Goal: Transaction & Acquisition: Purchase product/service

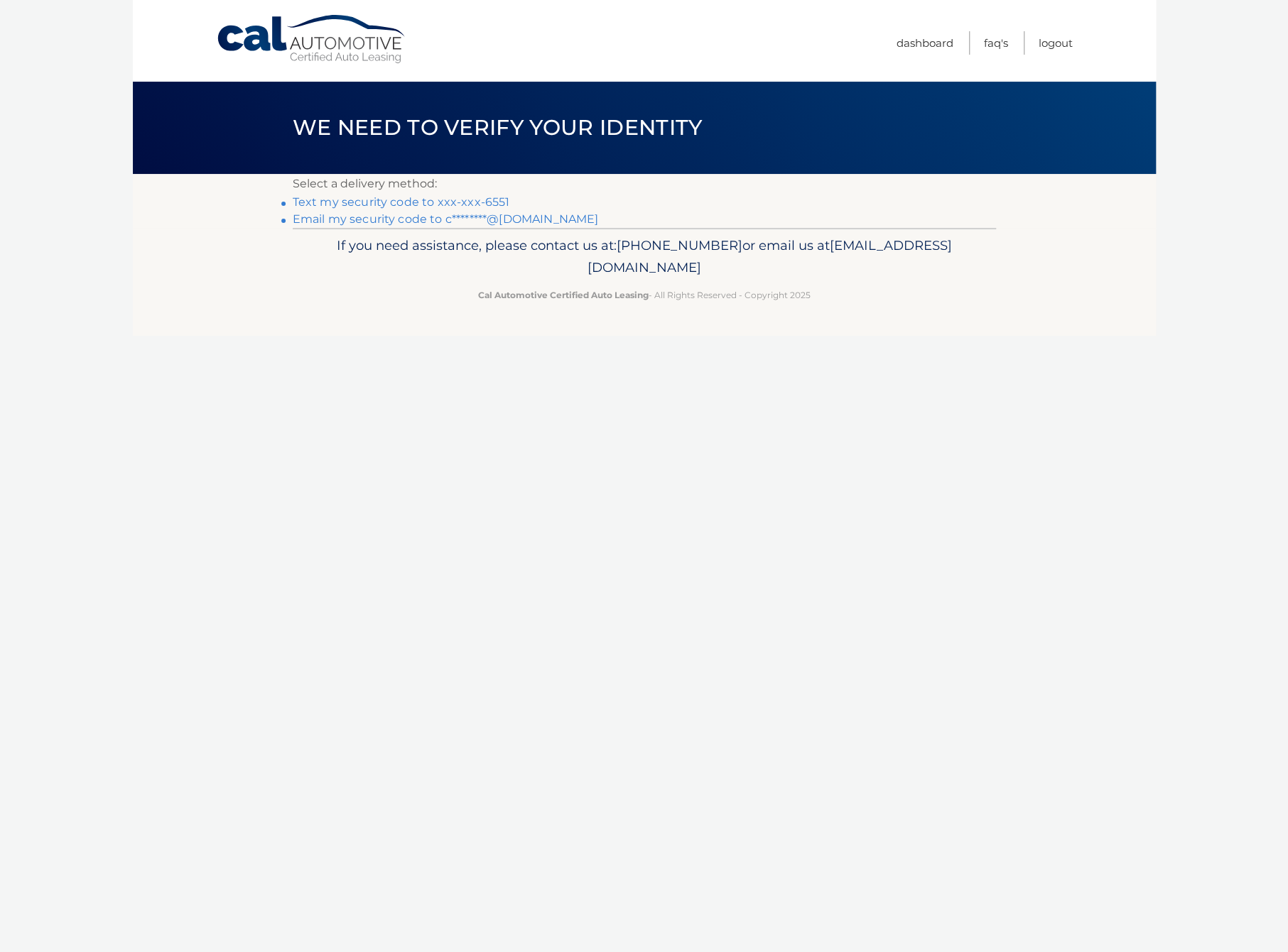
click at [461, 198] on link "Text my security code to xxx-xxx-6551" at bounding box center [401, 202] width 218 height 14
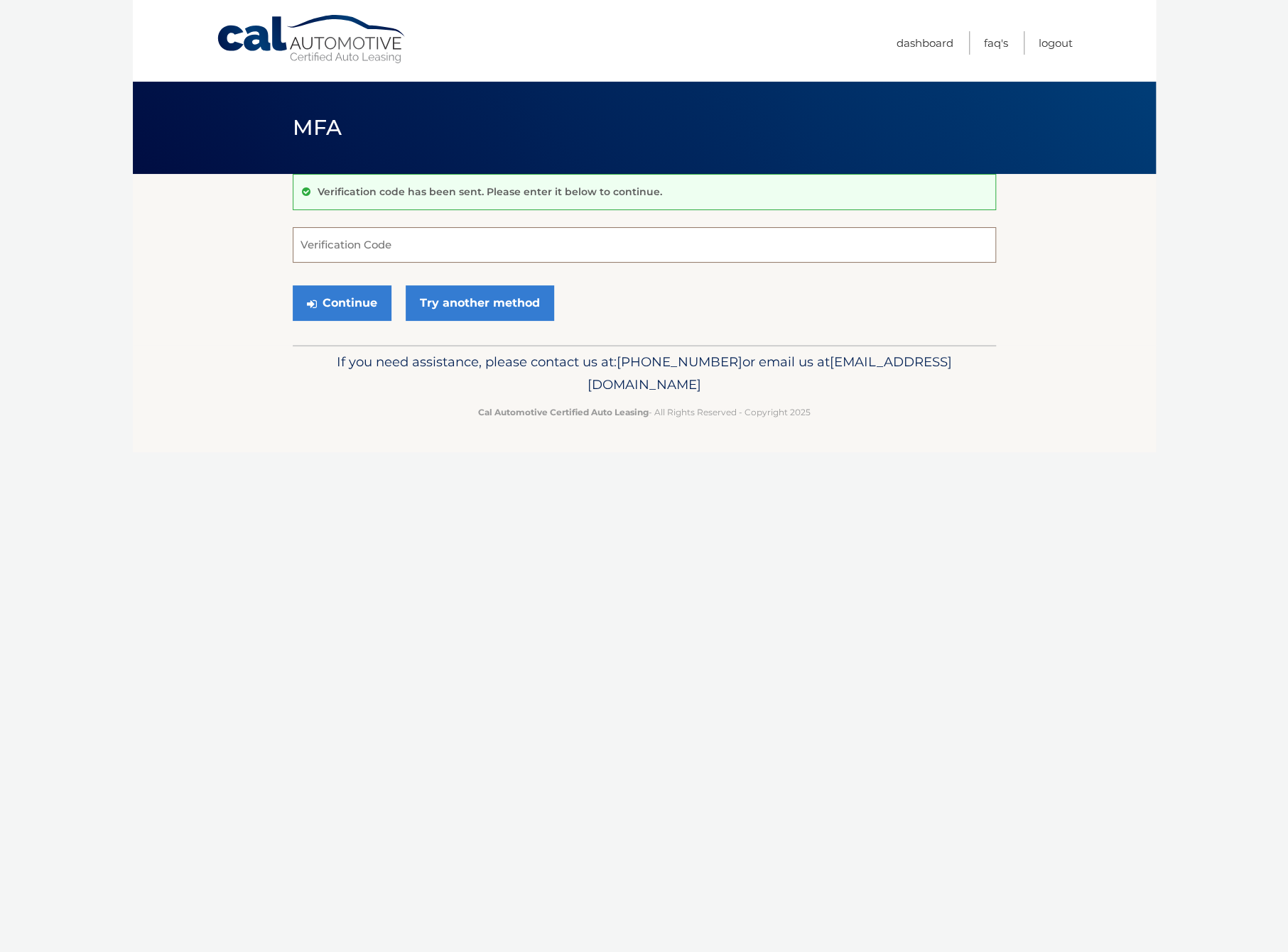
click at [466, 237] on input "Verification Code" at bounding box center [644, 245] width 703 height 36
type input "045983"
click at [354, 288] on button "Continue" at bounding box center [341, 303] width 99 height 36
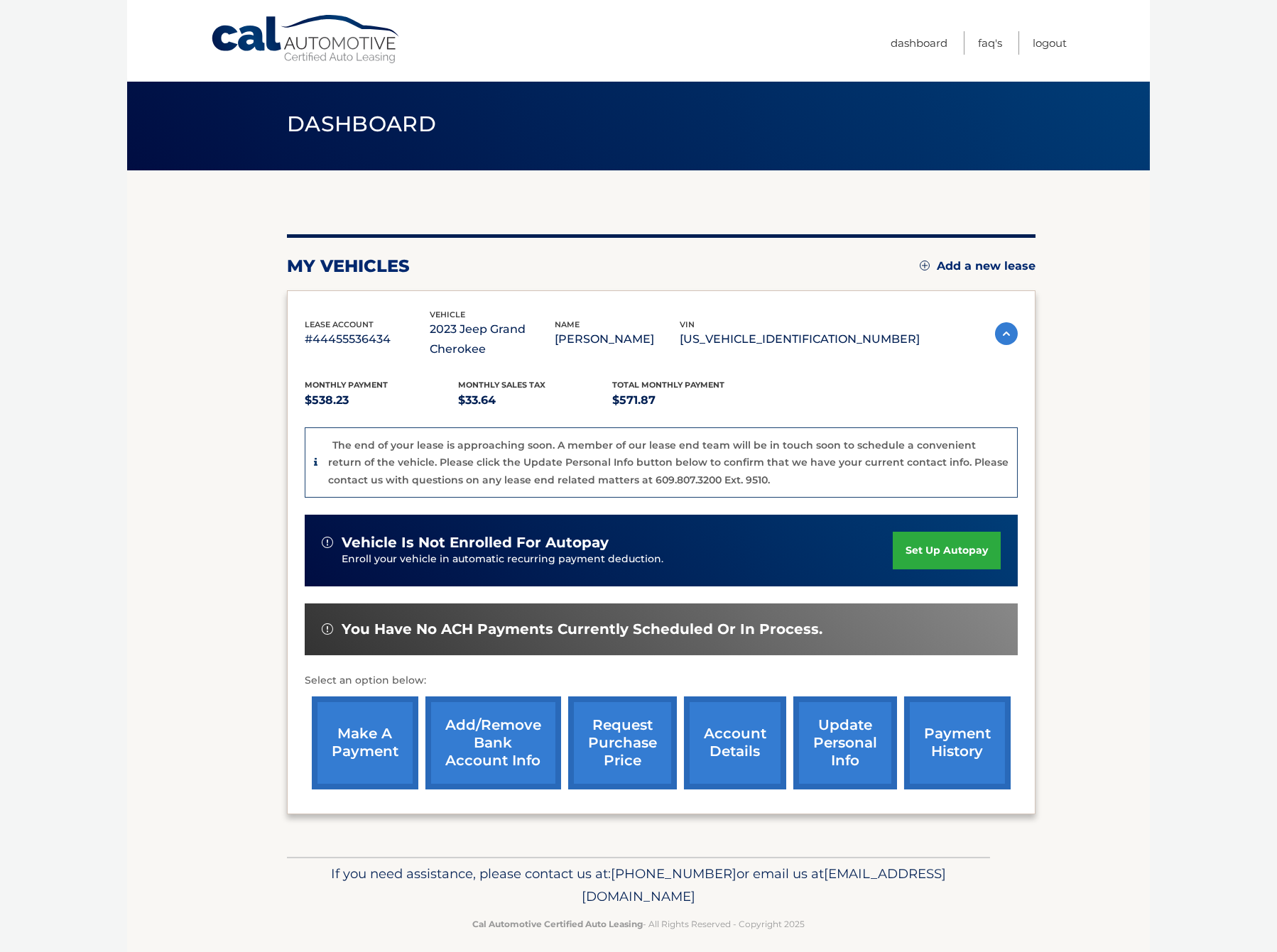
click at [366, 730] on link "make a payment" at bounding box center [365, 744] width 107 height 93
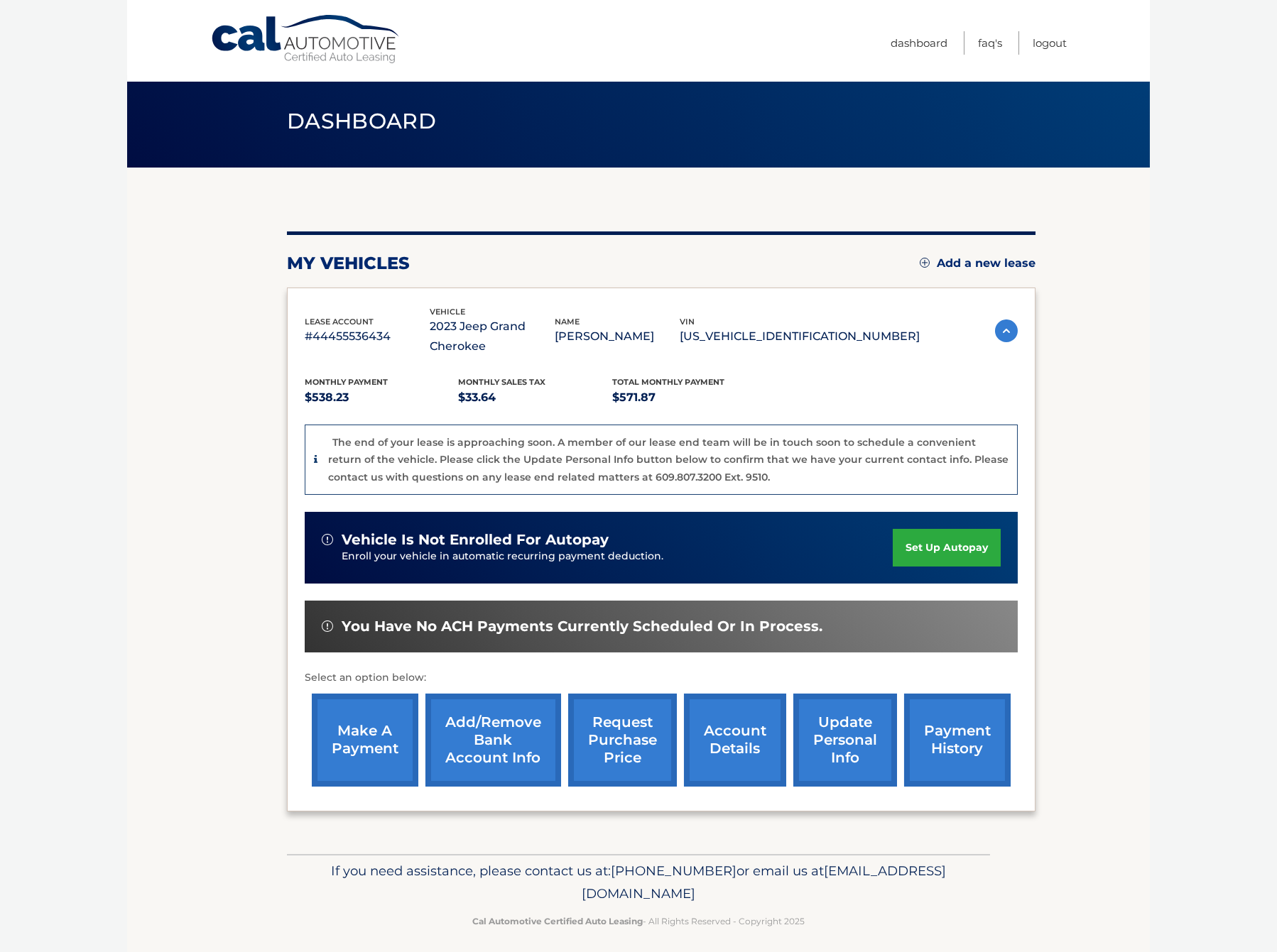
scroll to position [7, 0]
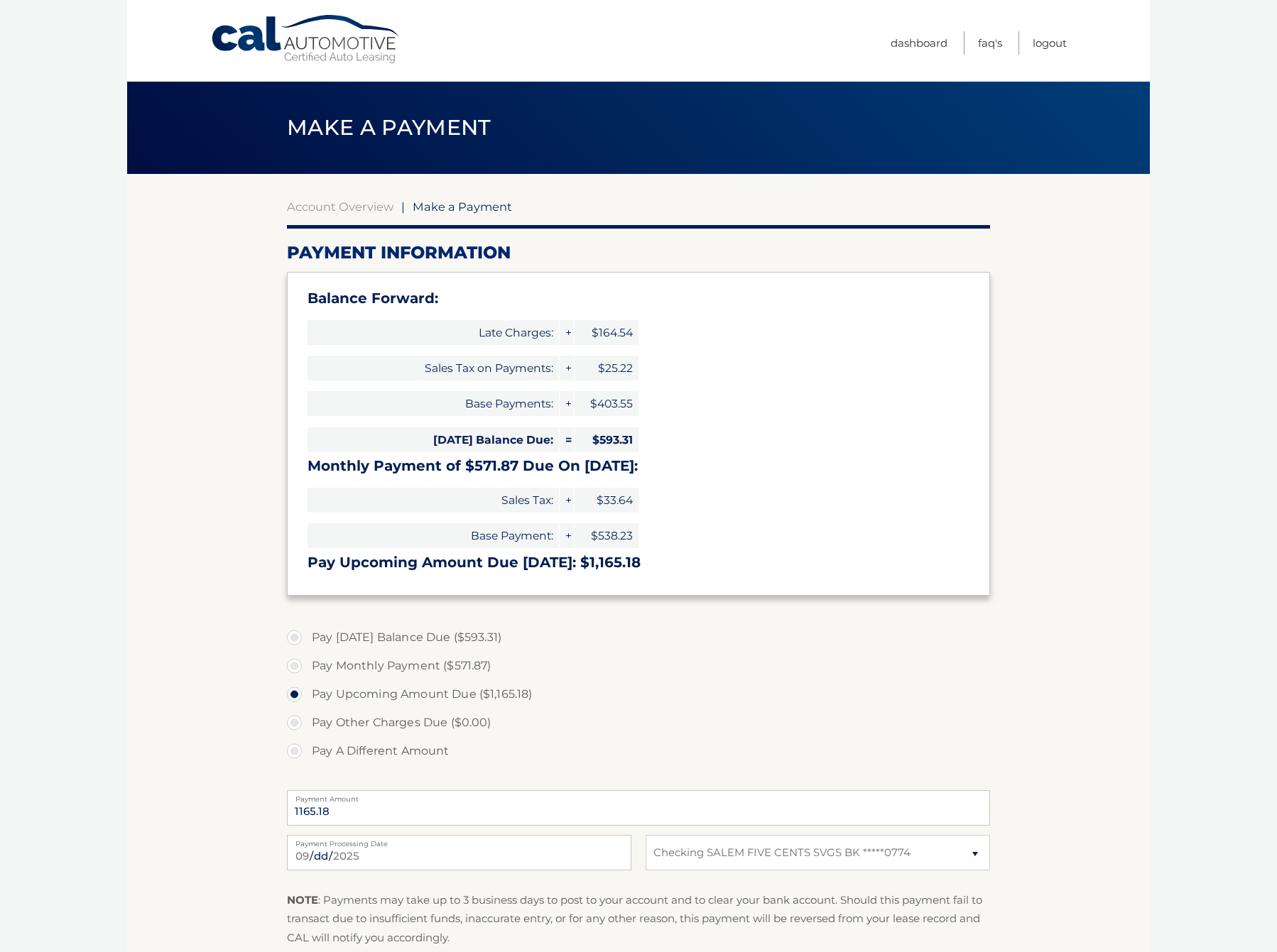
select select "NDlmYTRjMTMtNTRmMi00OGI2LTgyZTAtNjM1Y2NkYTA1NDhk"
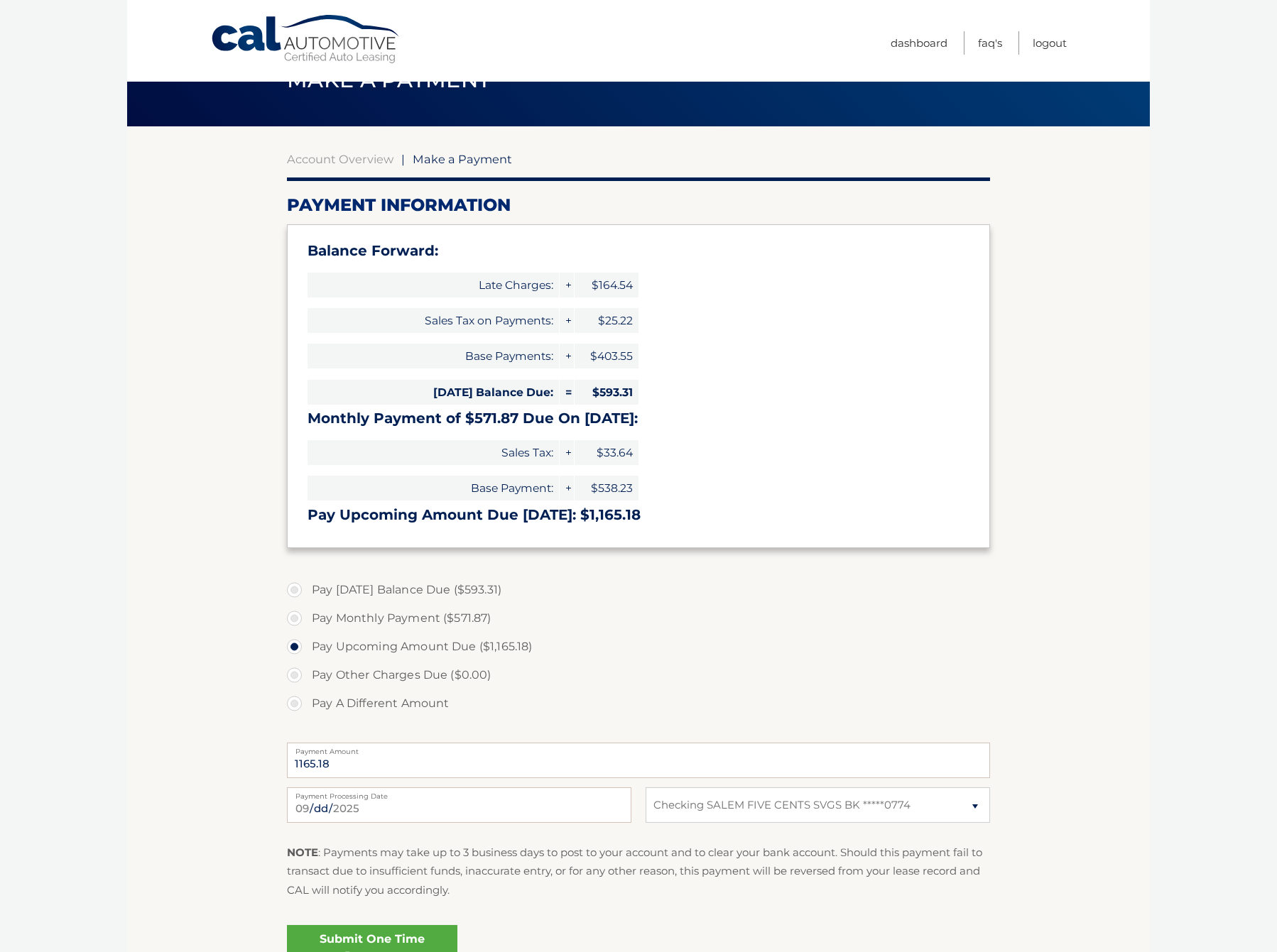
scroll to position [48, 0]
click at [364, 588] on label "Pay [DATE] Balance Due ($593.31)" at bounding box center [638, 589] width 703 height 29
click at [307, 588] on input "Pay Today's Balance Due ($593.31)" at bounding box center [299, 586] width 14 height 23
radio input "true"
type input "593.31"
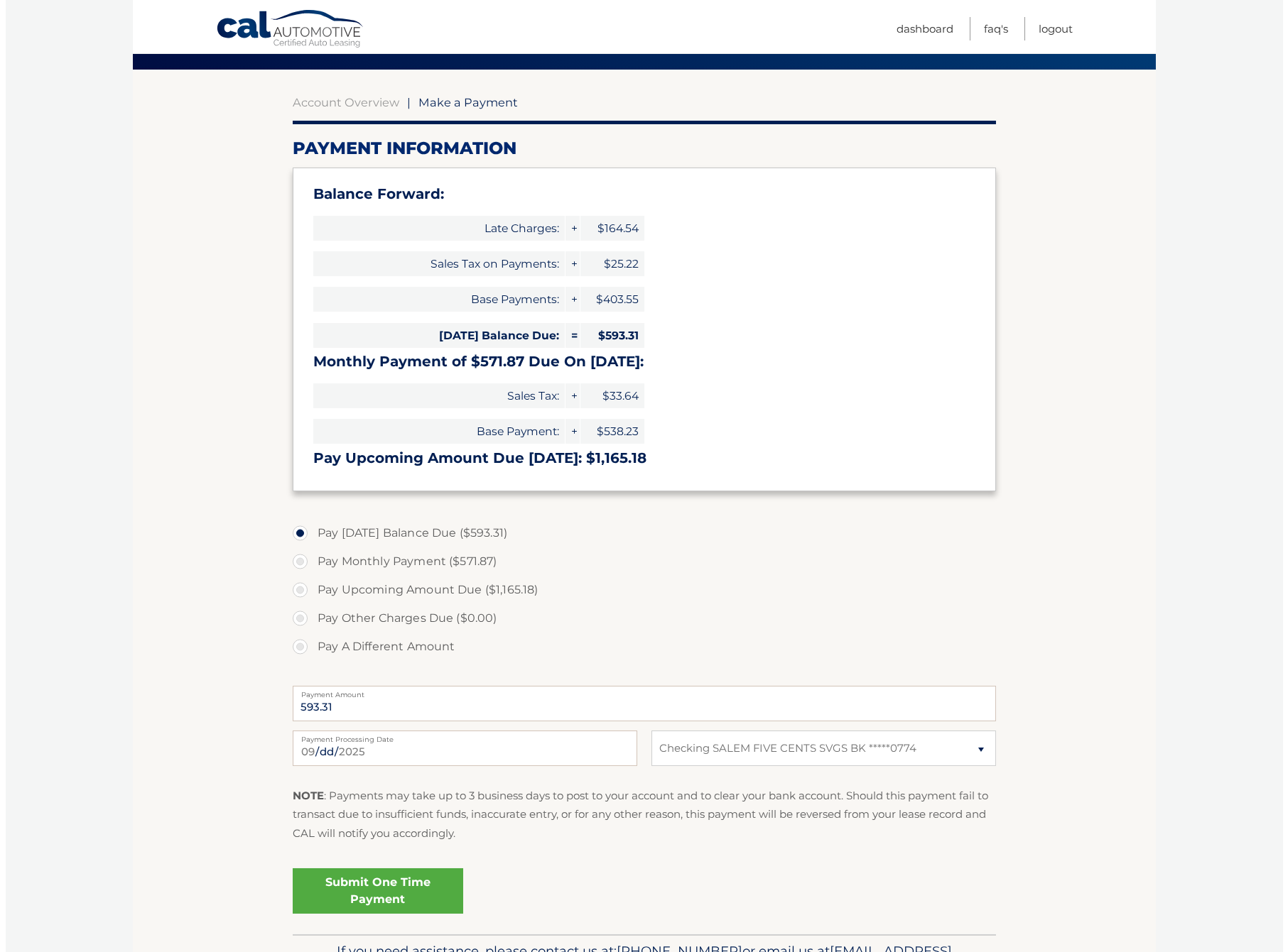
scroll to position [105, 0]
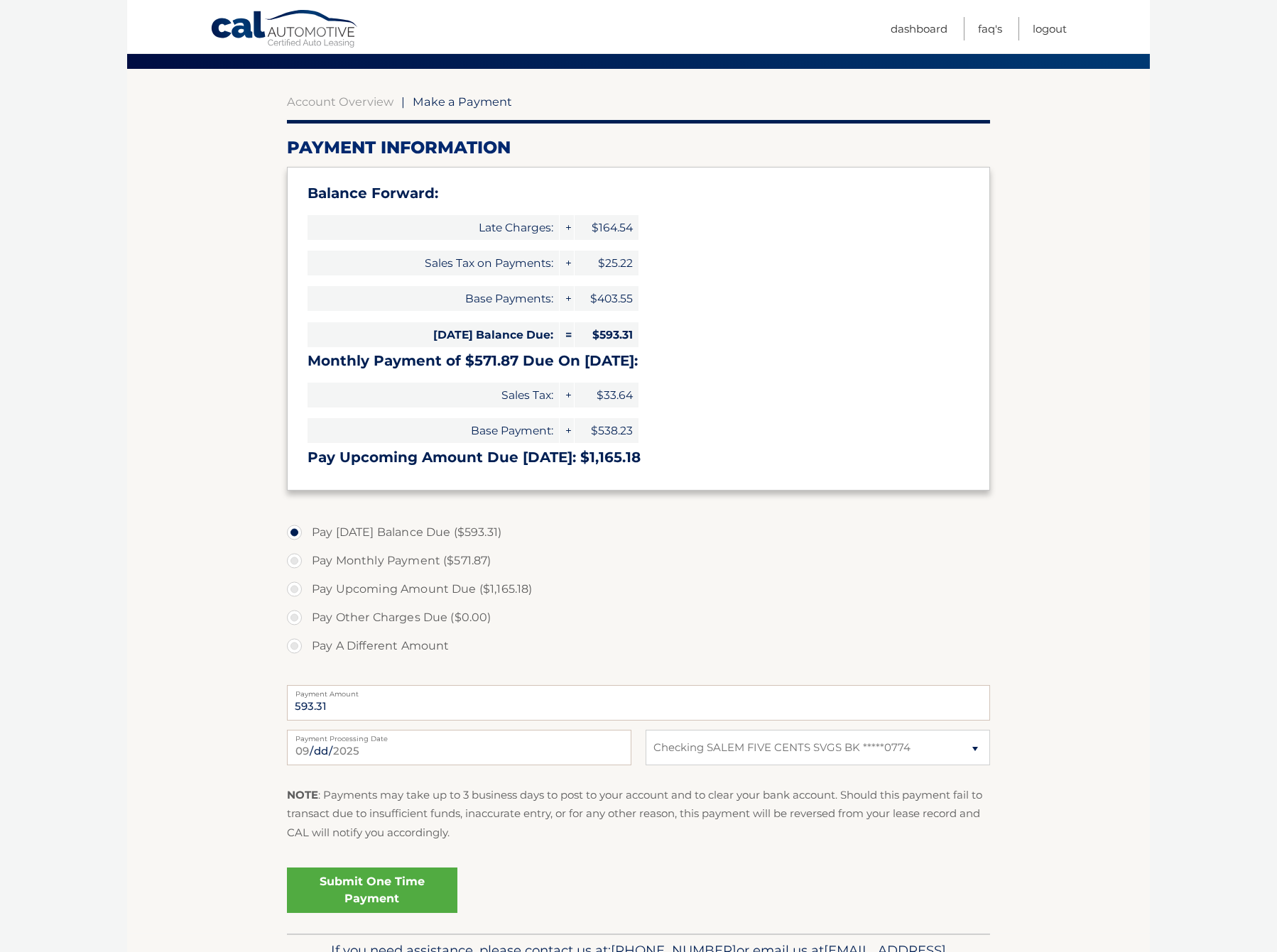
click at [394, 891] on link "Submit One Time Payment" at bounding box center [372, 891] width 170 height 46
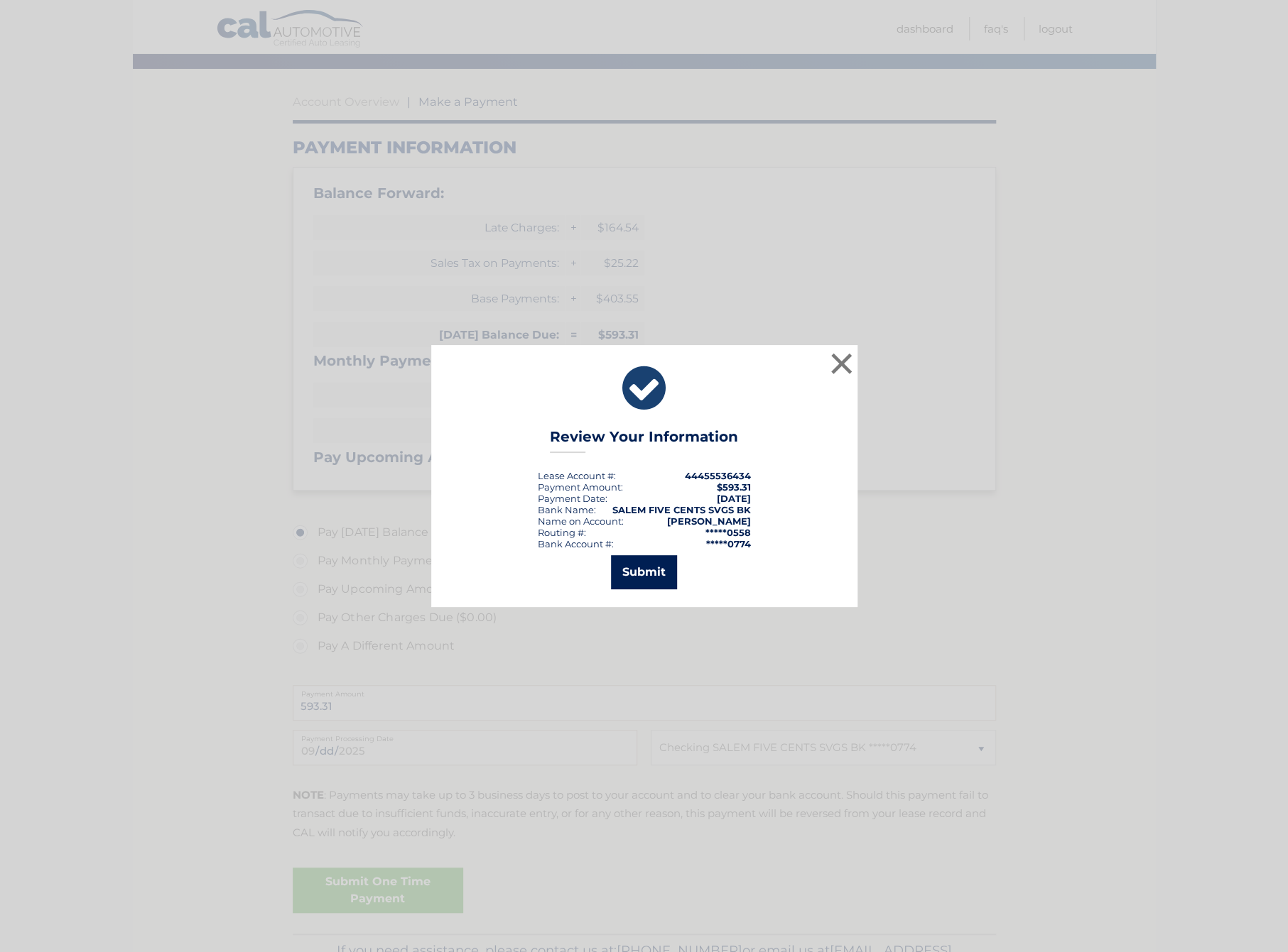
click at [652, 578] on button "Submit" at bounding box center [644, 573] width 66 height 34
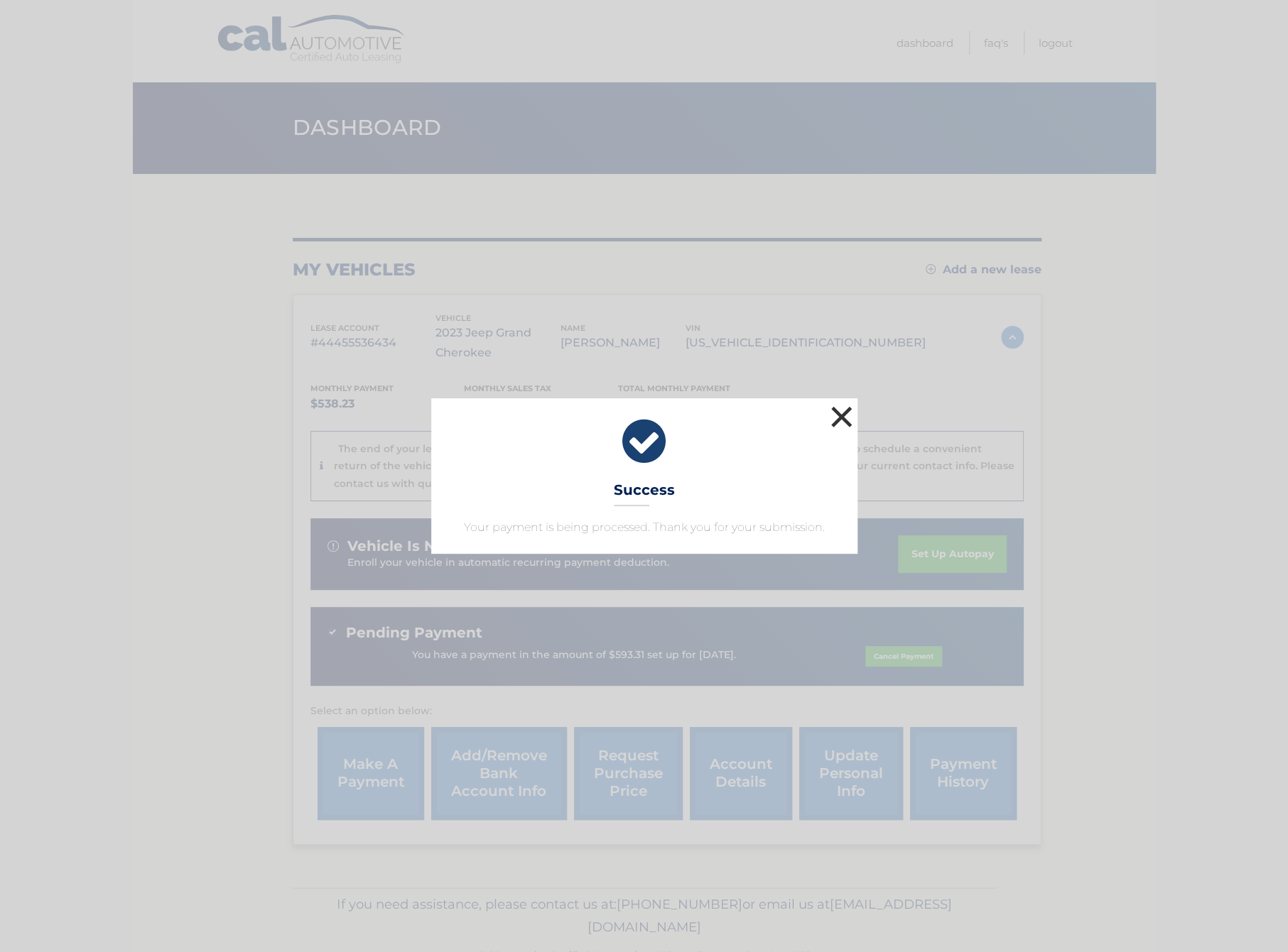
click at [843, 412] on button "×" at bounding box center [842, 417] width 29 height 29
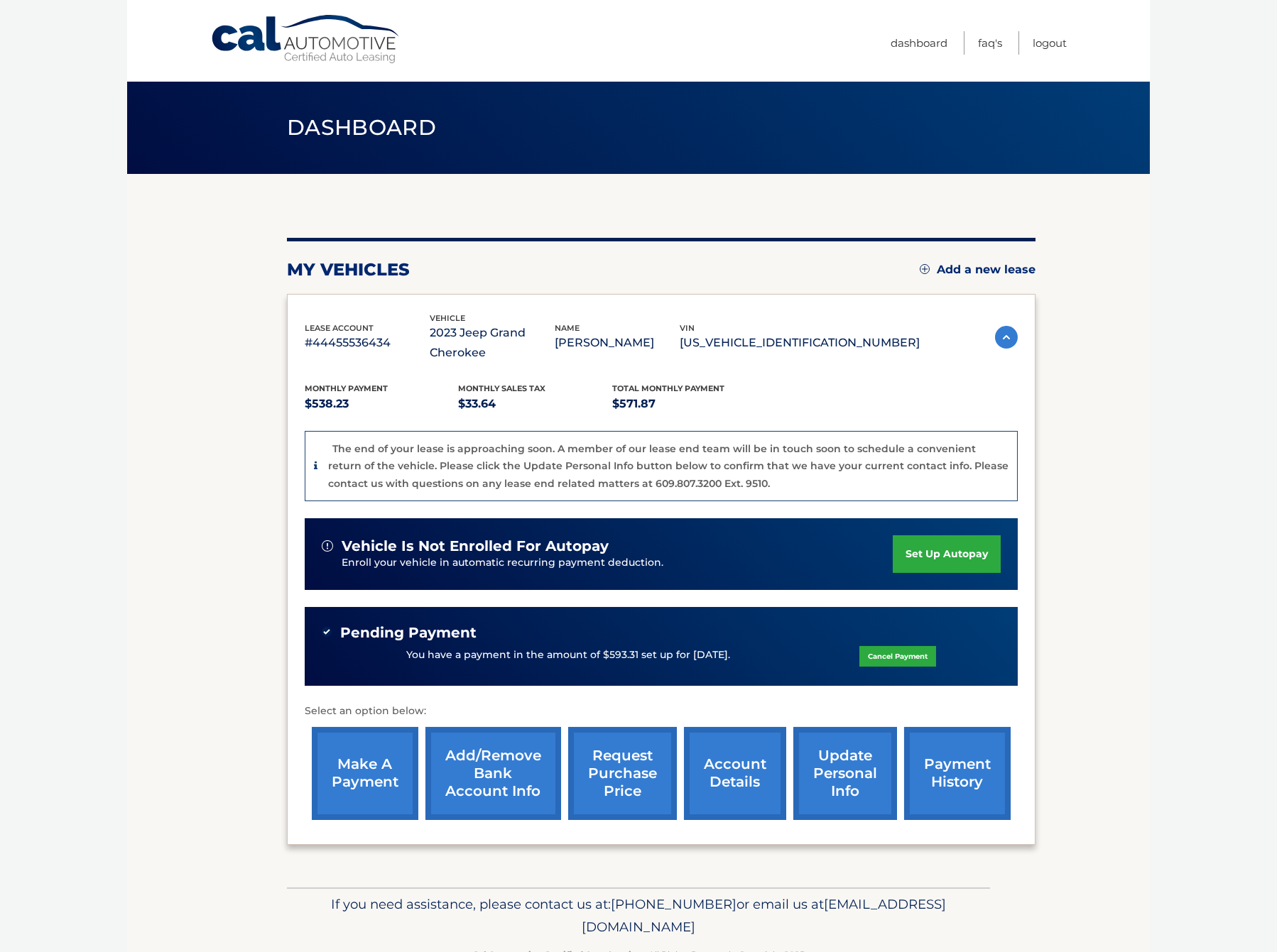
click at [727, 800] on link "account details" at bounding box center [734, 774] width 102 height 93
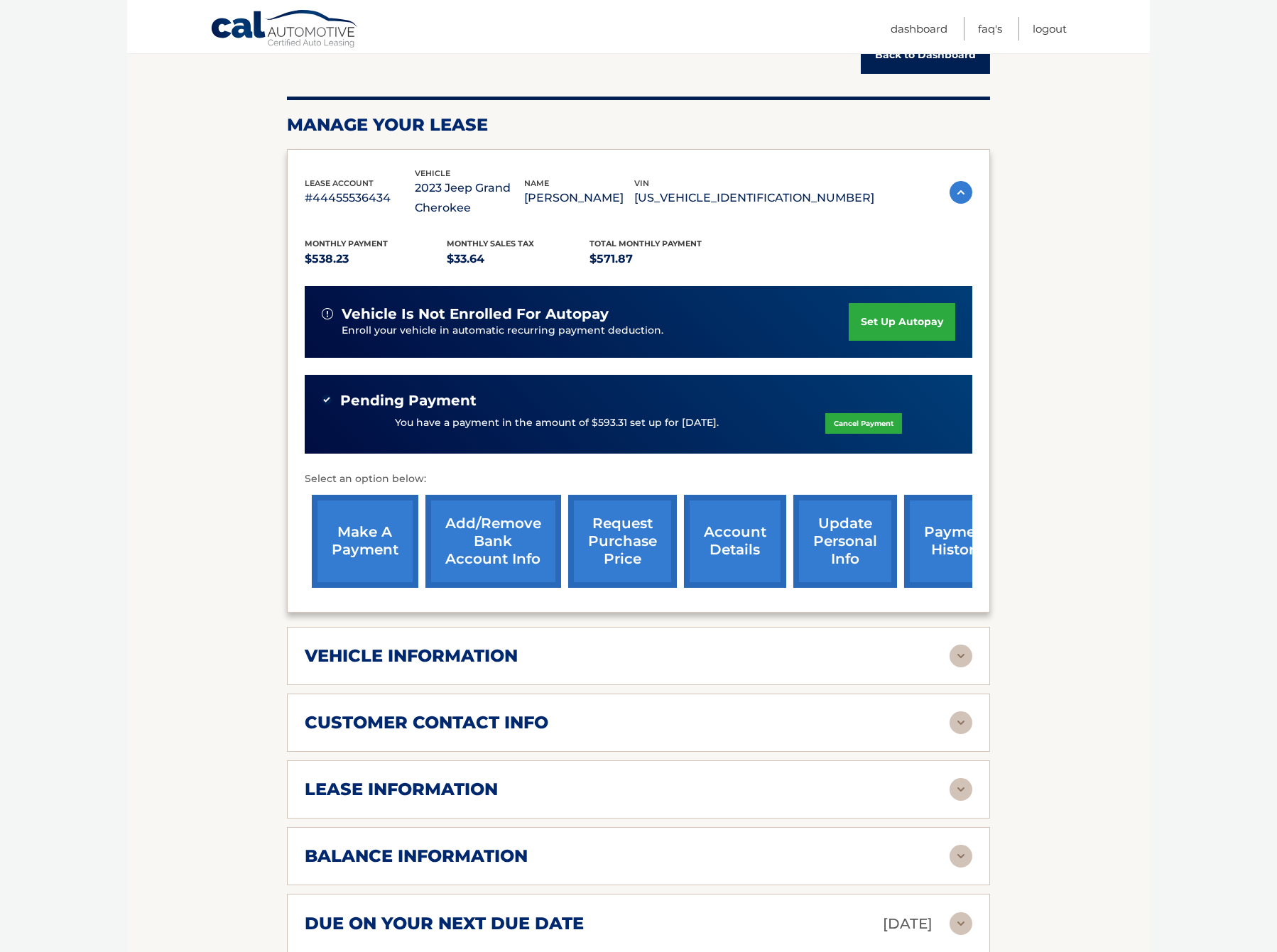
scroll to position [164, 0]
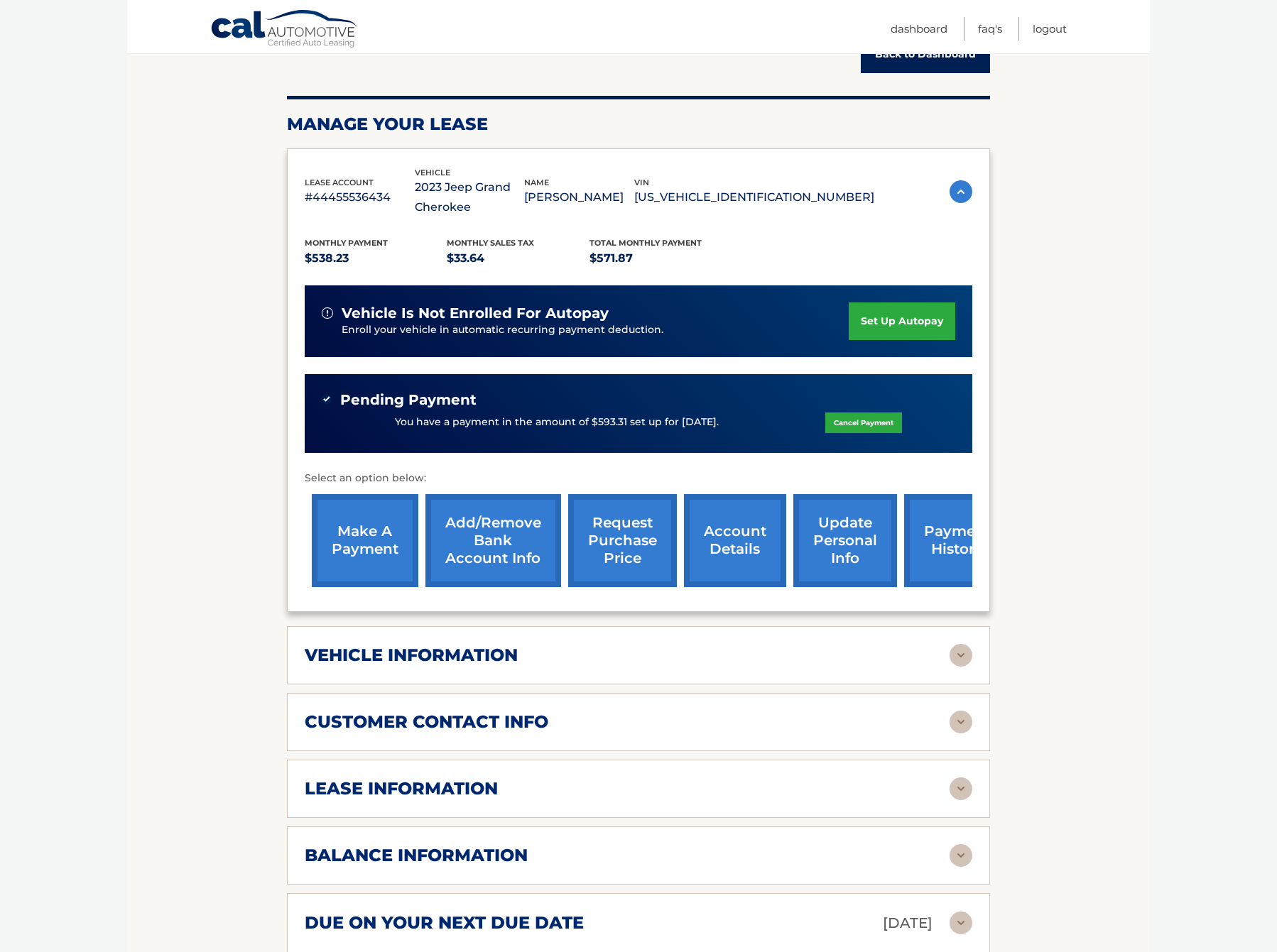
click at [695, 657] on div "vehicle information" at bounding box center [627, 655] width 644 height 21
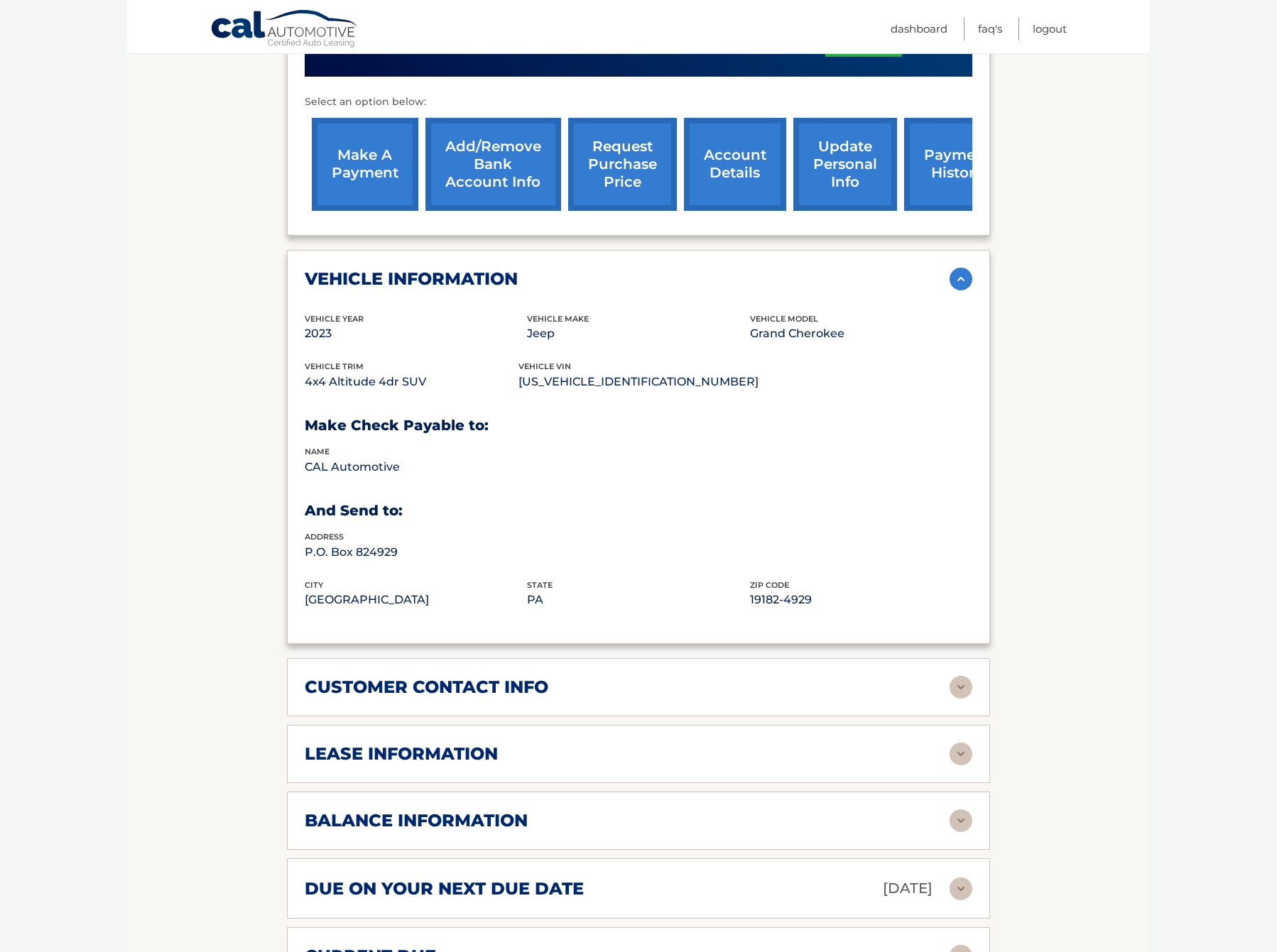
click at [684, 739] on div "lease information Contract Start Date Nov 03, 2022 Term 39 Maturity Date Feb 03…" at bounding box center [638, 754] width 703 height 58
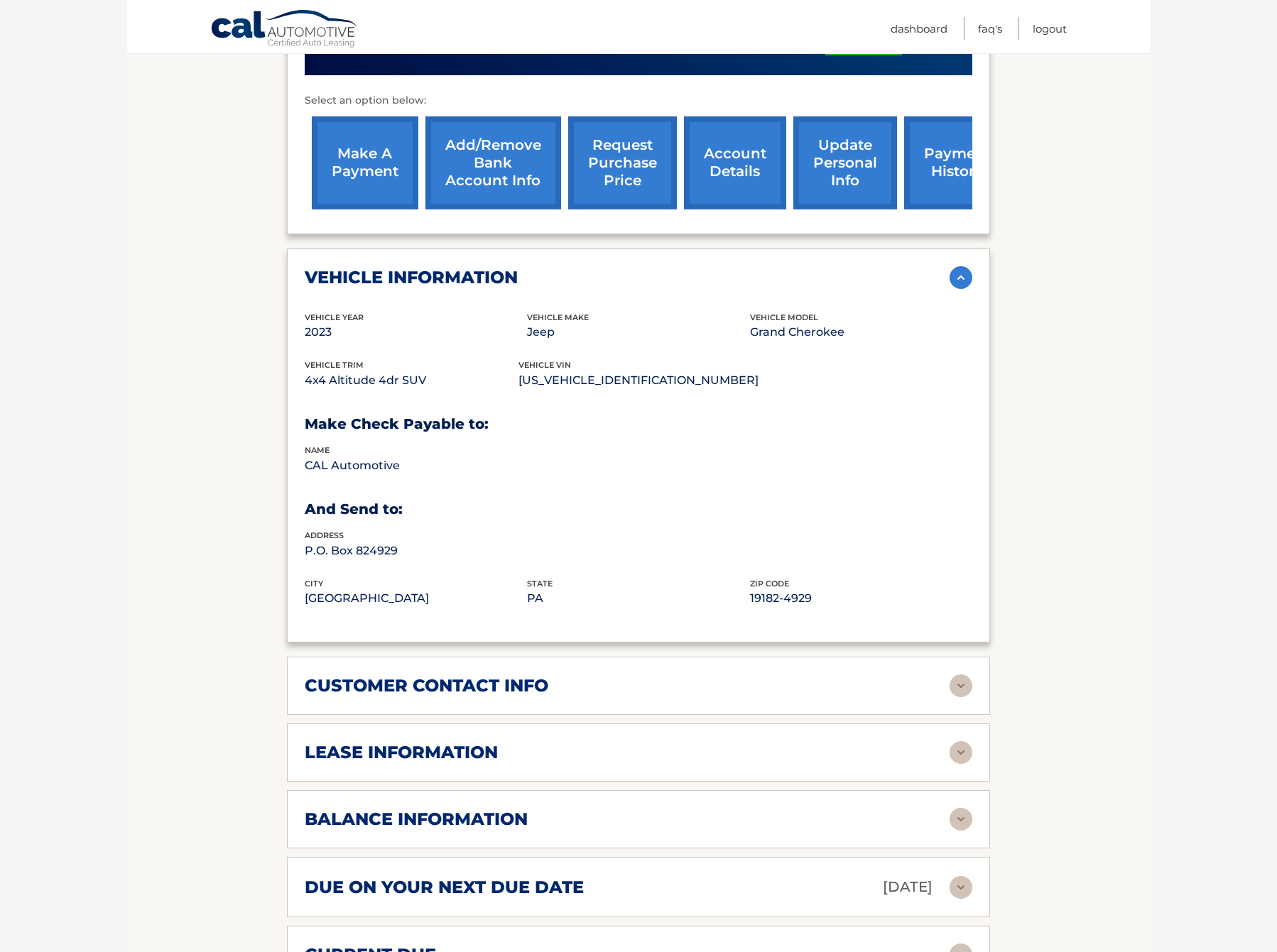
click at [771, 753] on div "lease information" at bounding box center [627, 752] width 644 height 21
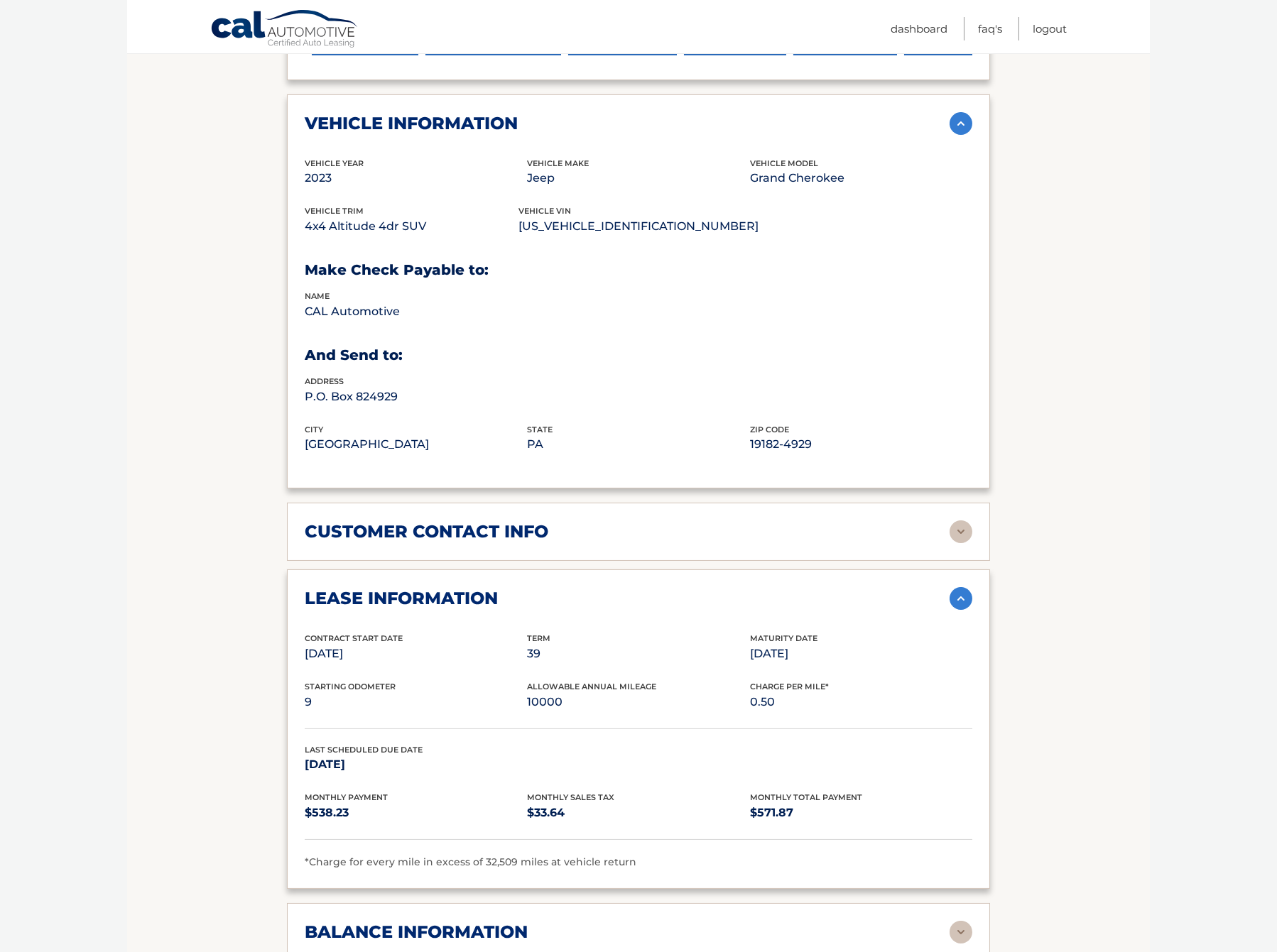
scroll to position [697, 0]
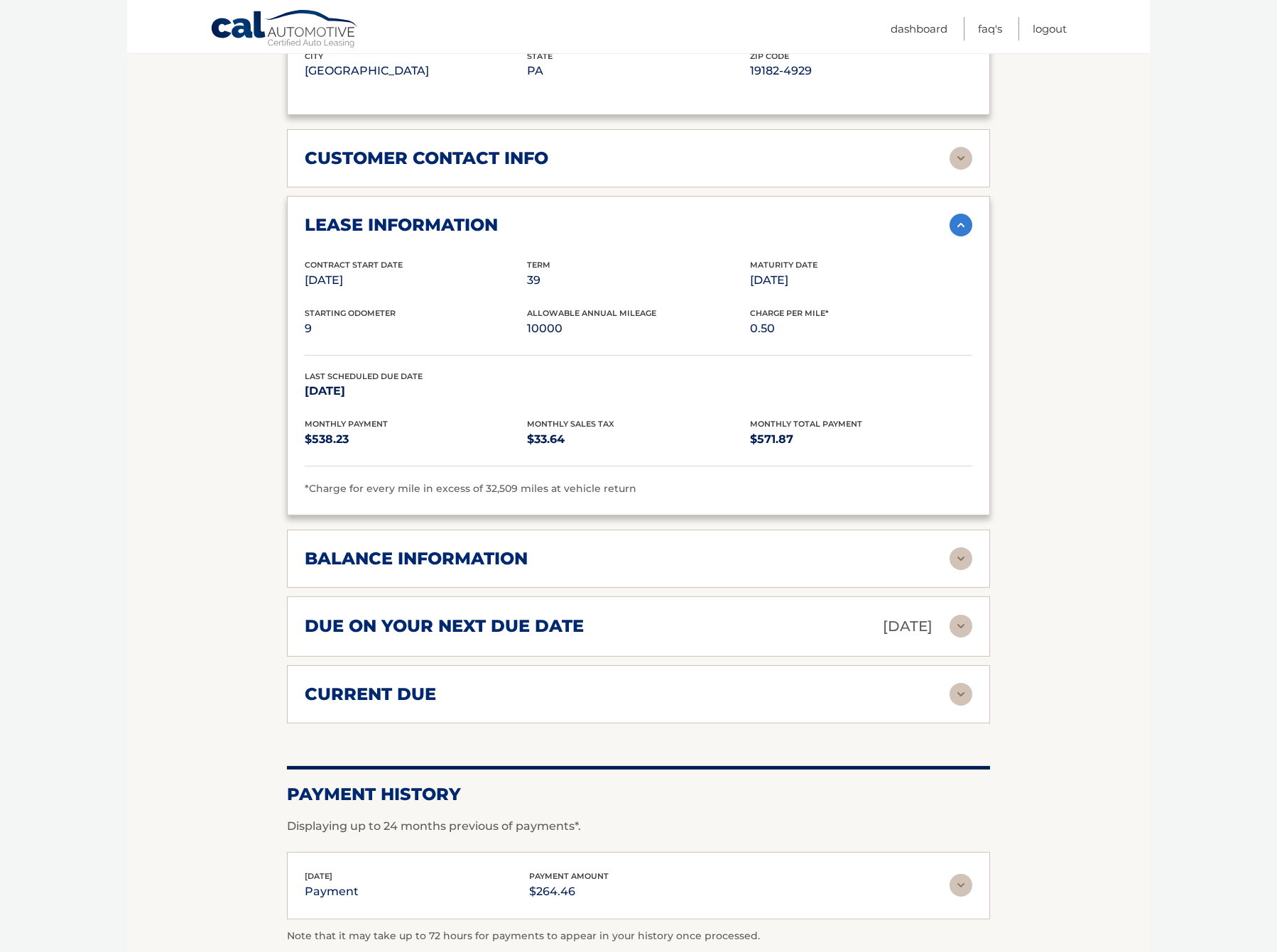
click at [859, 565] on div "balance information" at bounding box center [627, 558] width 644 height 21
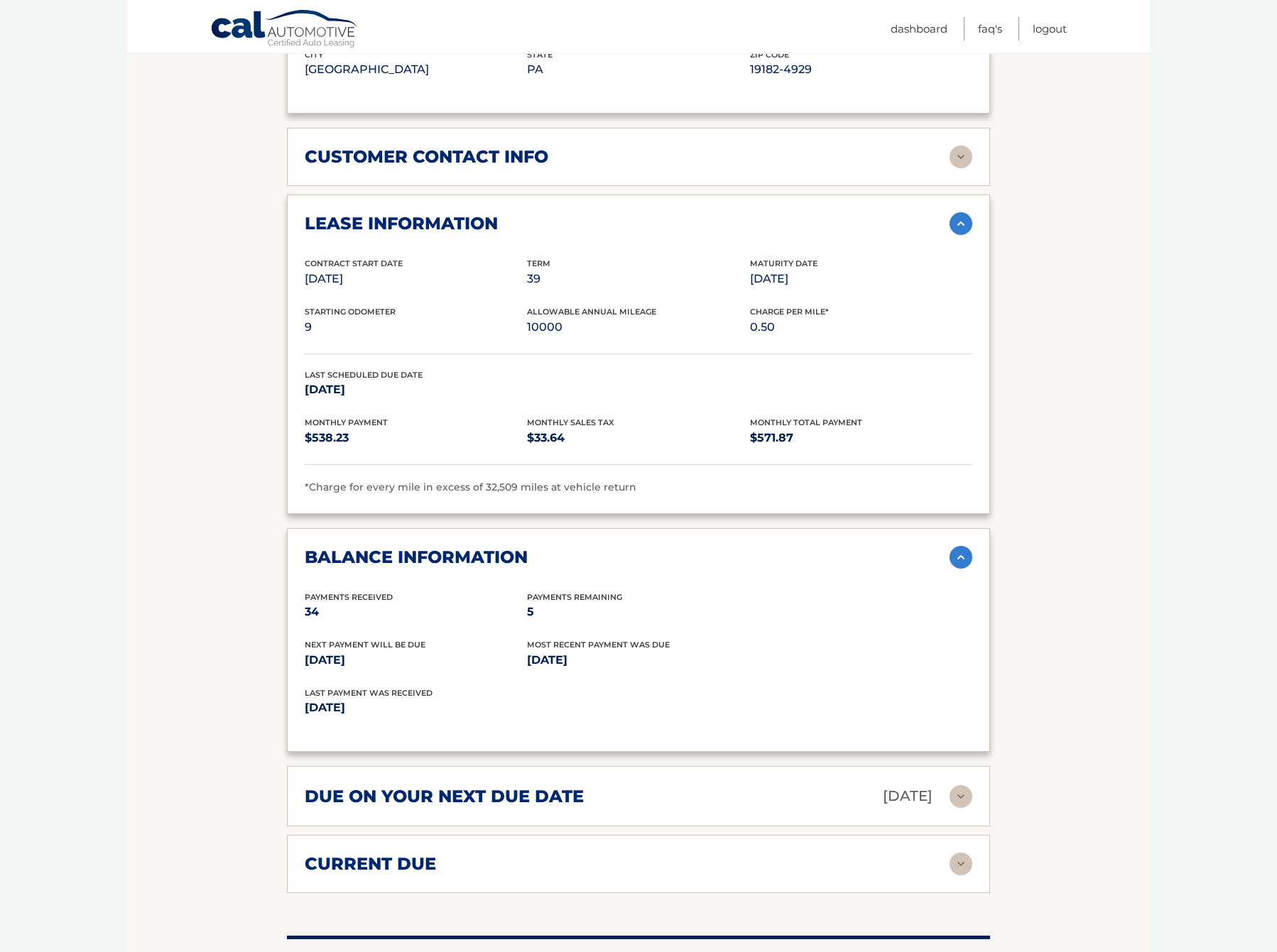
scroll to position [1071, 0]
click at [797, 872] on div "current due" at bounding box center [627, 865] width 644 height 21
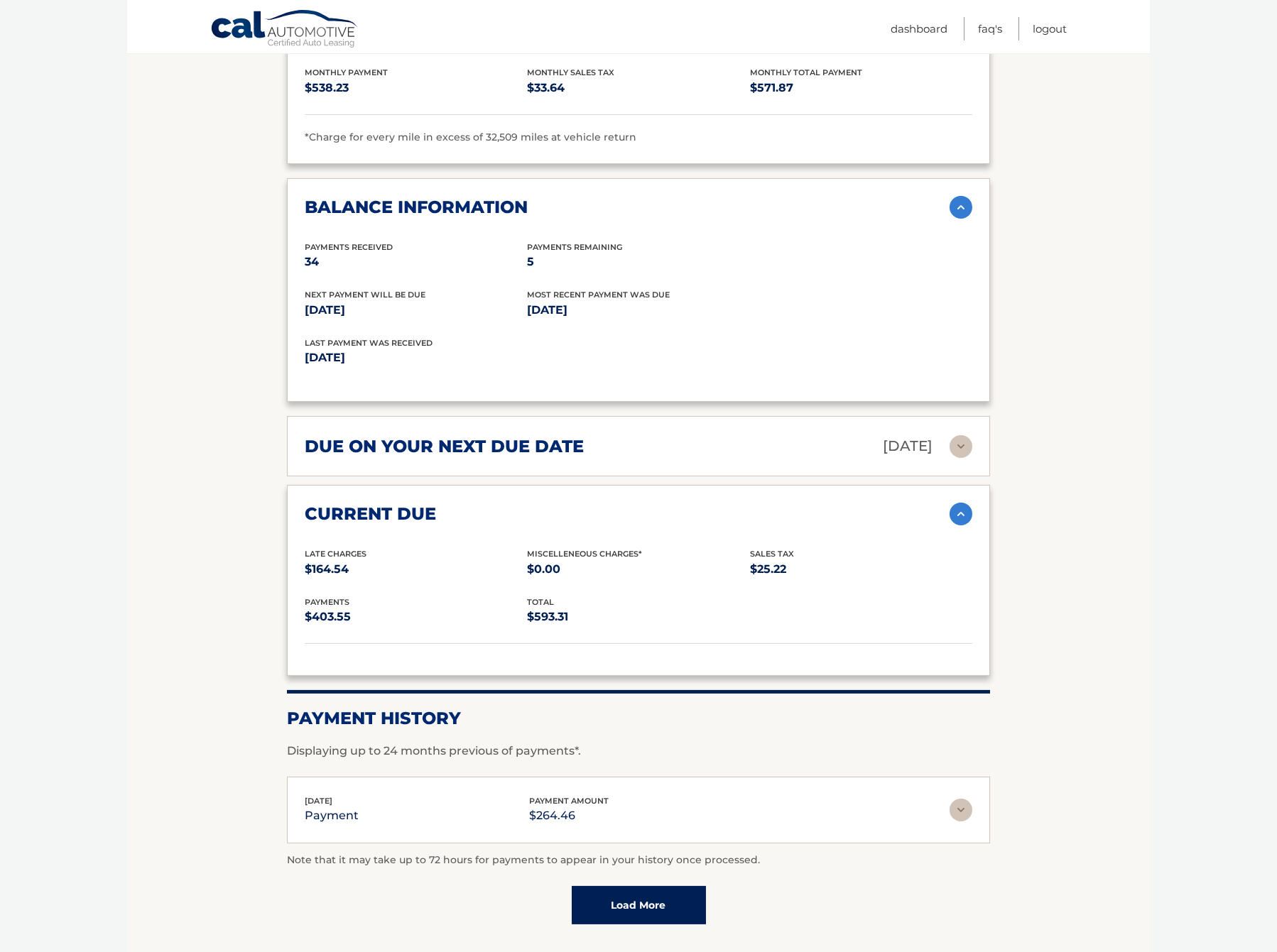
scroll to position [1422, 0]
